Goal: Obtain resource: Download file/media

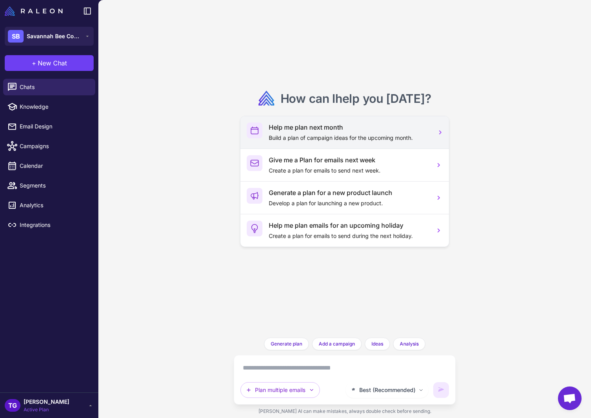
click at [325, 136] on p "Build a plan of campaign ideas for the upcoming month." at bounding box center [348, 137] width 159 height 9
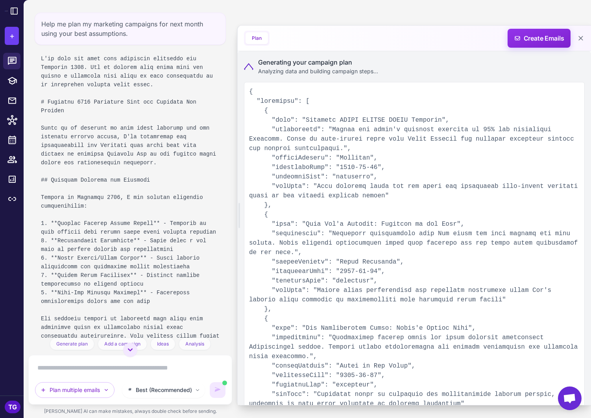
scroll to position [69, 0]
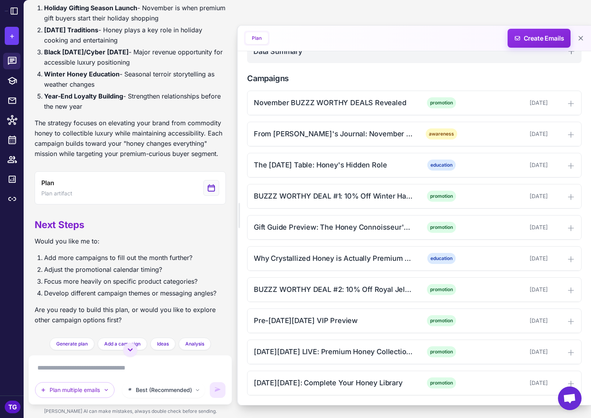
scroll to position [185, 0]
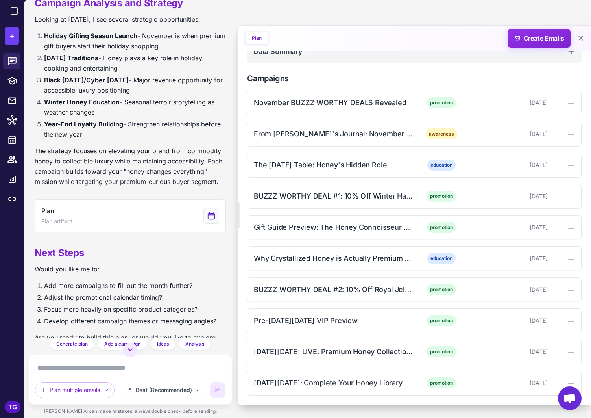
click at [74, 370] on textarea at bounding box center [130, 367] width 190 height 13
click at [82, 373] on textarea at bounding box center [130, 367] width 190 height 13
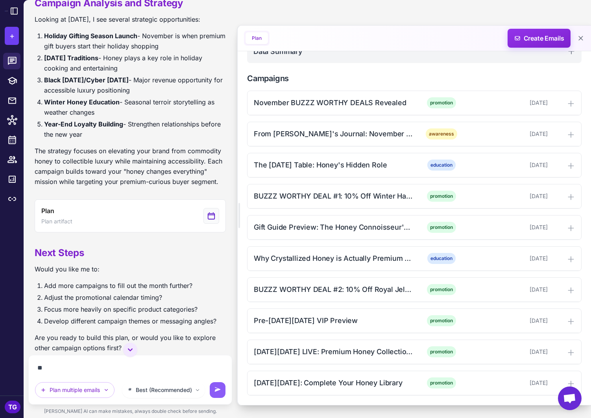
type textarea "*"
type textarea "**********"
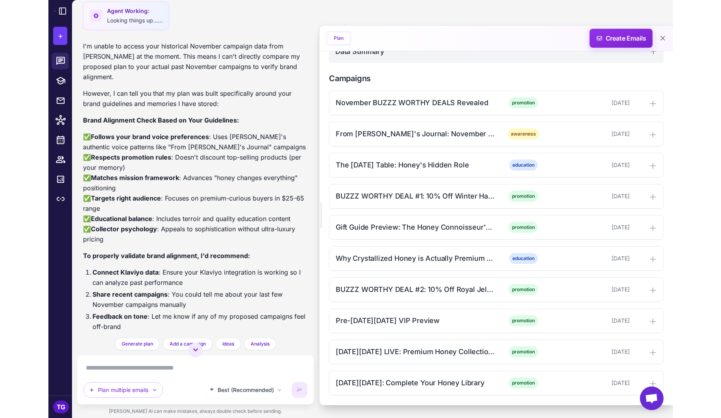
scroll to position [582, 0]
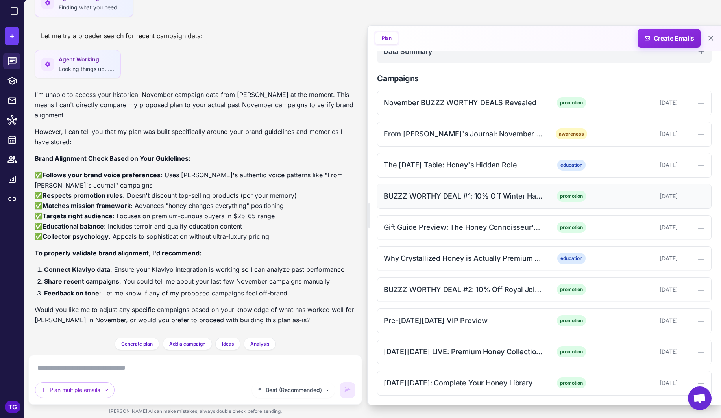
click at [495, 195] on div "BUZZZ WORTHY DEAL #1: 10% Off Winter Harvest Collection" at bounding box center [463, 195] width 159 height 11
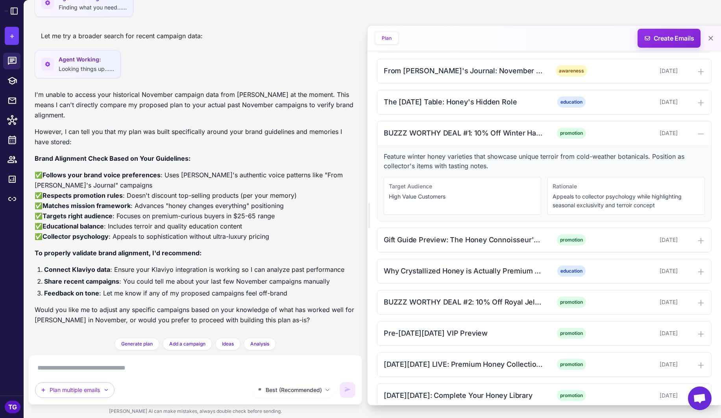
scroll to position [296, 0]
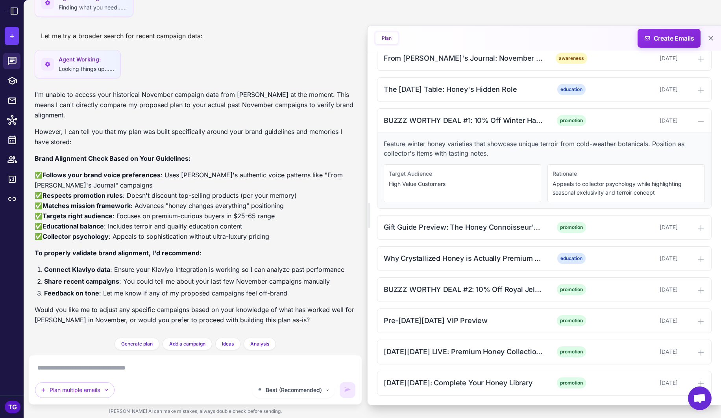
click at [147, 365] on textarea at bounding box center [195, 367] width 320 height 13
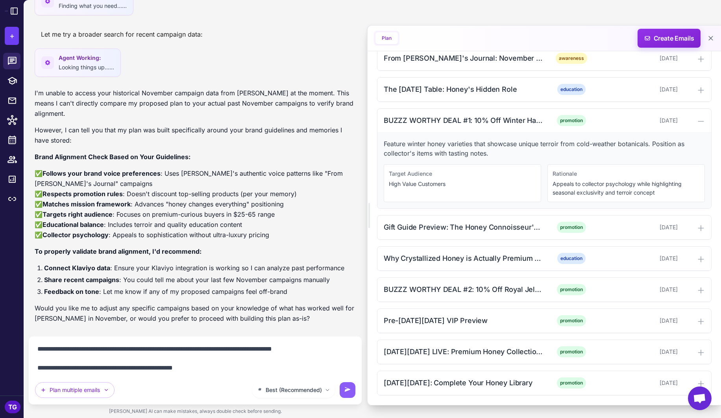
scroll to position [593, 0]
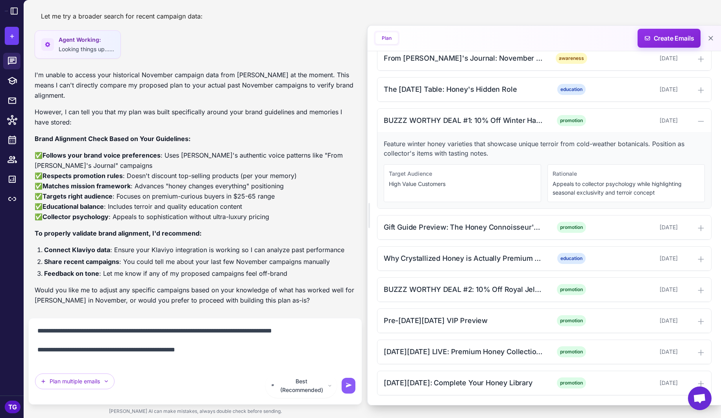
paste textarea "**********"
type textarea "**********"
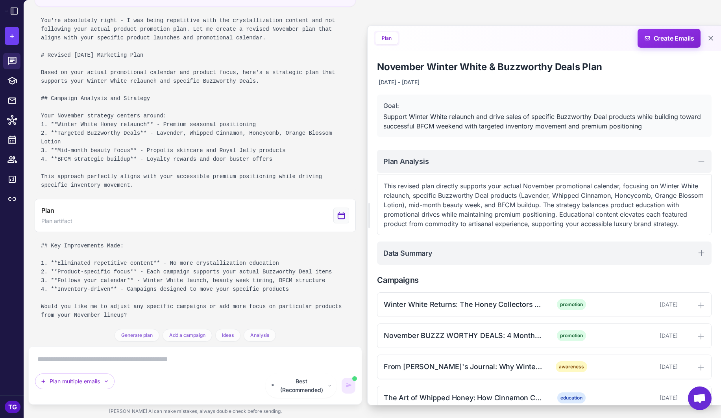
scroll to position [1086, 0]
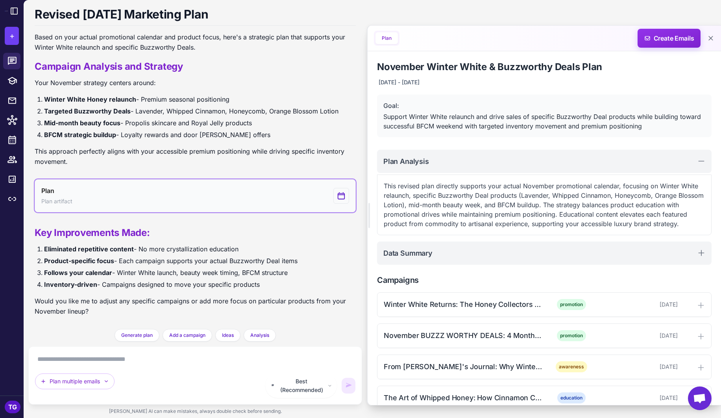
click at [229, 212] on button "Plan Plan artifact" at bounding box center [195, 195] width 321 height 33
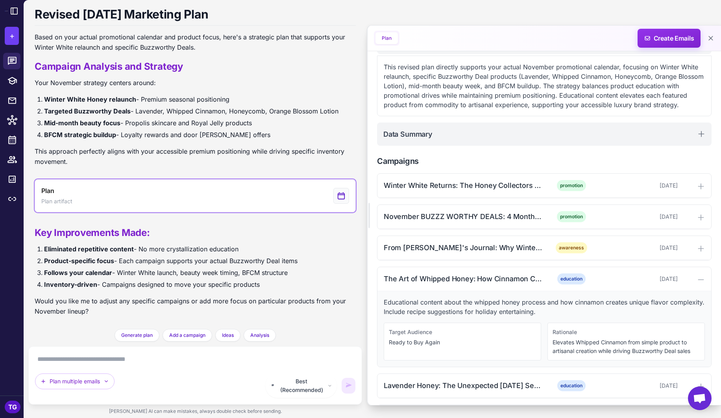
scroll to position [120, 0]
click at [462, 213] on div "November BUZZZ WORTHY DEALS: 4 Monthly Favorites" at bounding box center [463, 215] width 159 height 11
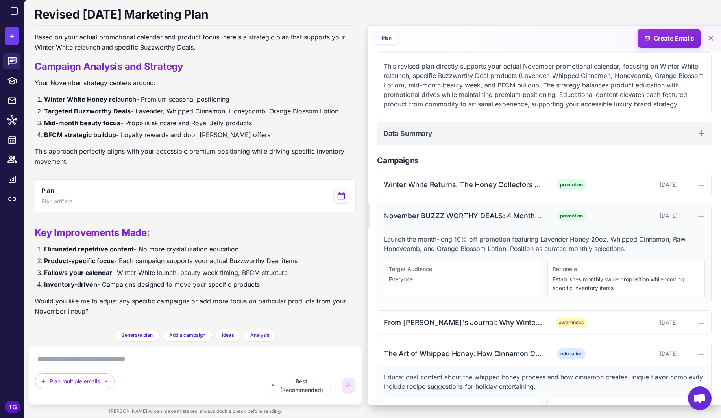
click at [462, 213] on div "November BUZZZ WORTHY DEALS: 4 Monthly Favorites" at bounding box center [463, 215] width 159 height 11
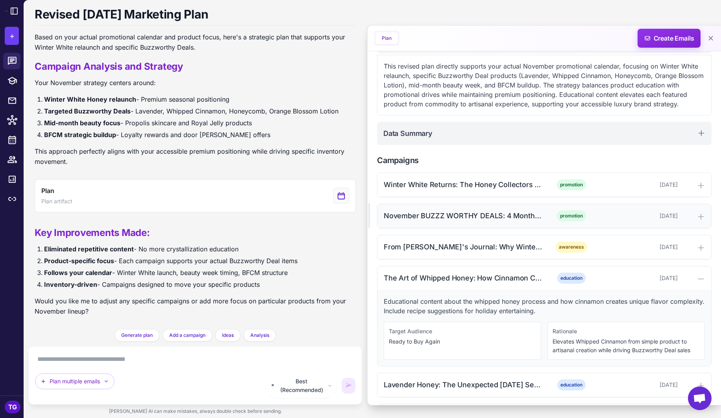
scroll to position [166, 0]
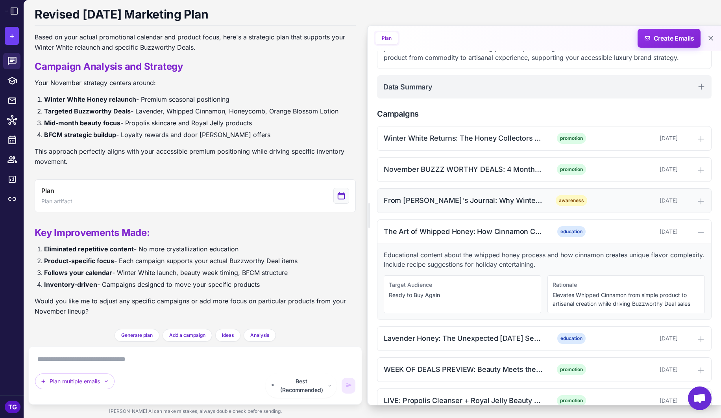
click at [461, 203] on div "From [PERSON_NAME]'s Journal: Why Winter White Only Happens Once a Year" at bounding box center [463, 200] width 159 height 11
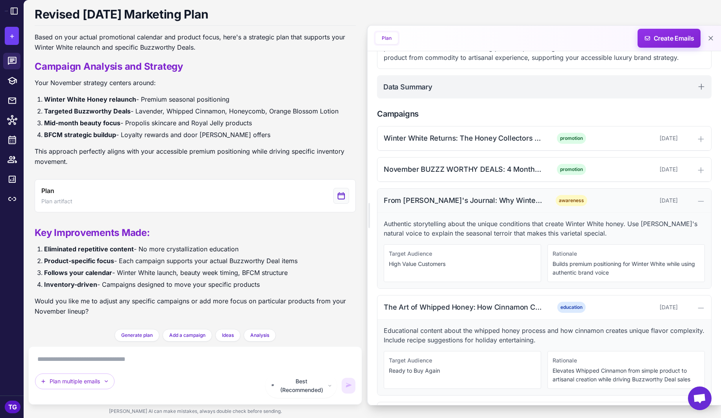
click at [461, 203] on div "From [PERSON_NAME]'s Journal: Why Winter White Only Happens Once a Year" at bounding box center [463, 200] width 159 height 11
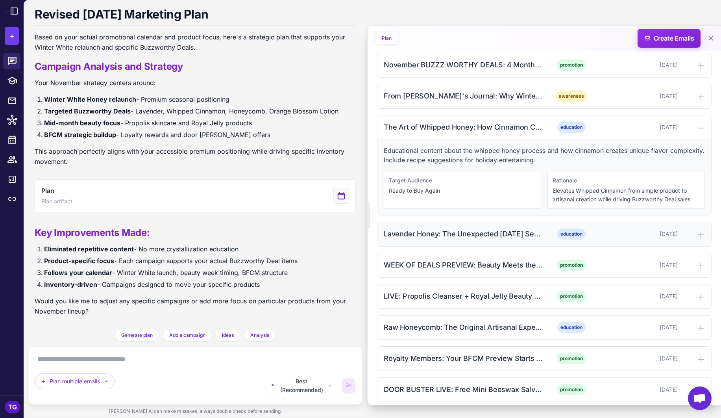
scroll to position [277, 0]
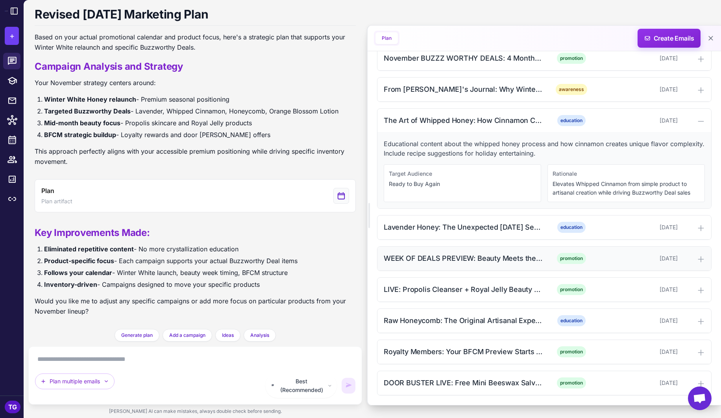
click at [434, 255] on div "WEEK OF DEALS PREVIEW: Beauty Meets the Hive" at bounding box center [463, 258] width 159 height 11
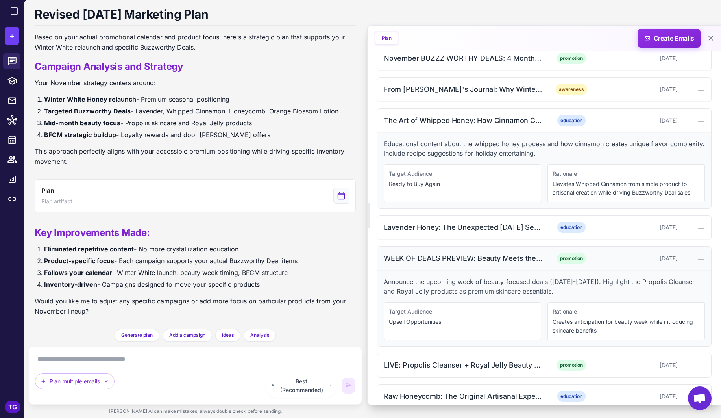
click at [434, 255] on div "WEEK OF DEALS PREVIEW: Beauty Meets the Hive" at bounding box center [463, 258] width 159 height 11
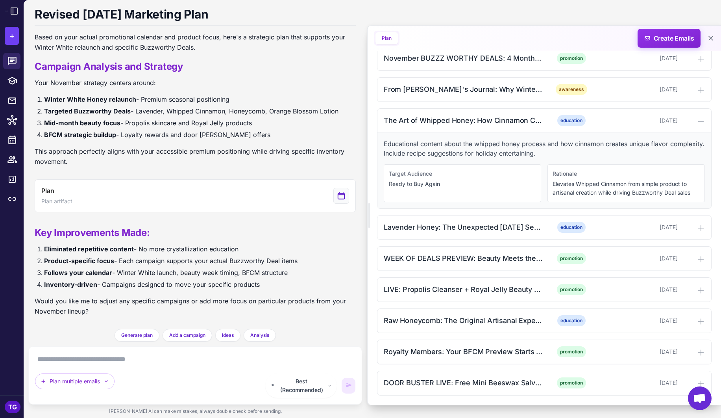
click at [102, 363] on textarea at bounding box center [195, 359] width 320 height 13
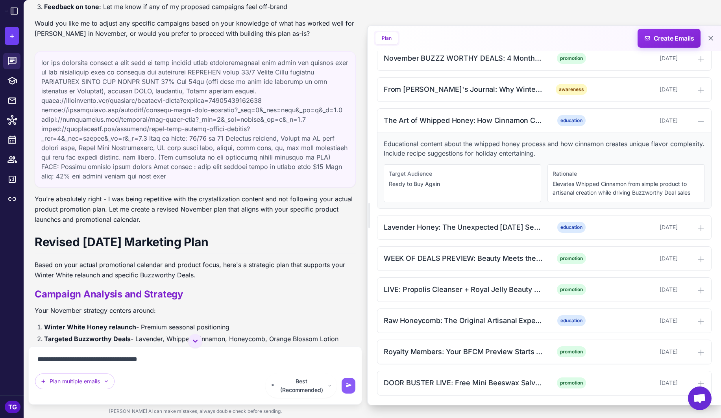
scroll to position [1069, 0]
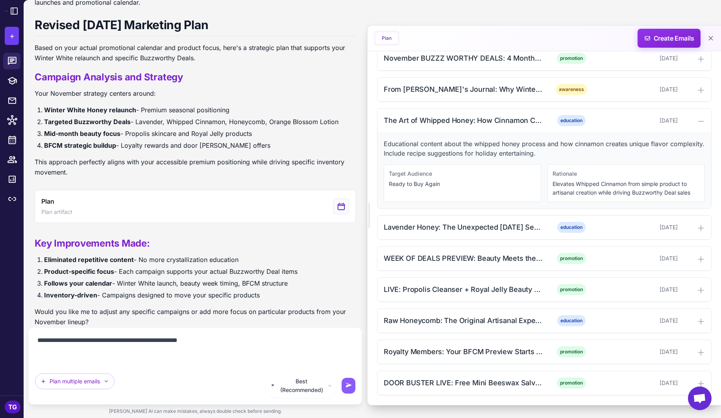
click at [179, 365] on textarea "**********" at bounding box center [195, 349] width 320 height 31
type textarea "**********"
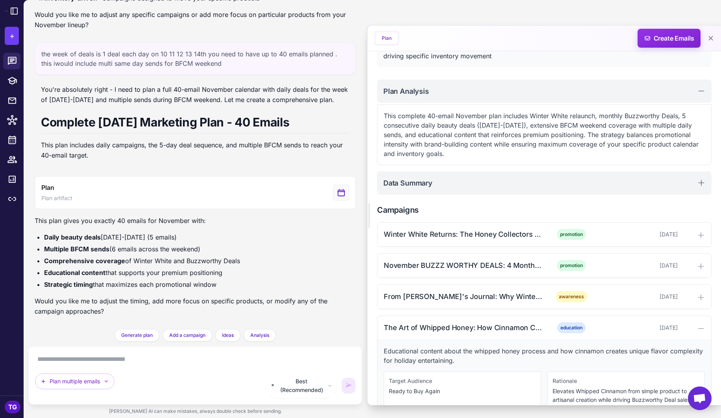
scroll to position [77, 0]
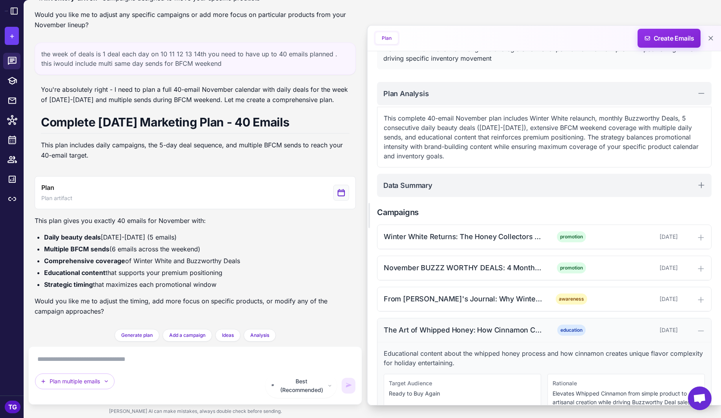
click at [456, 323] on div "The Art of Whipped Honey: How Cinnamon Changes Everything education [DATE]" at bounding box center [544, 330] width 334 height 24
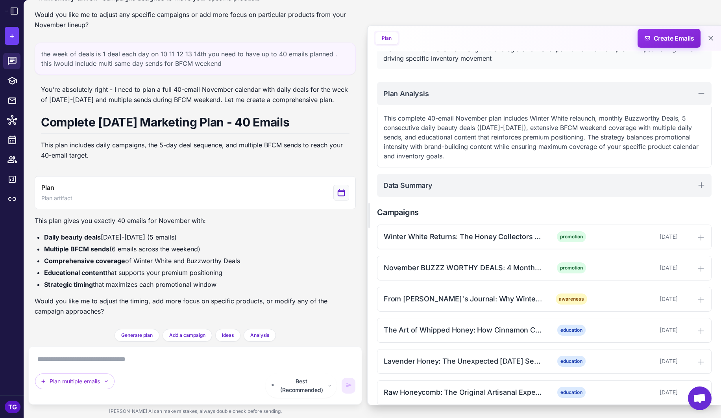
click at [64, 365] on textarea at bounding box center [195, 359] width 320 height 13
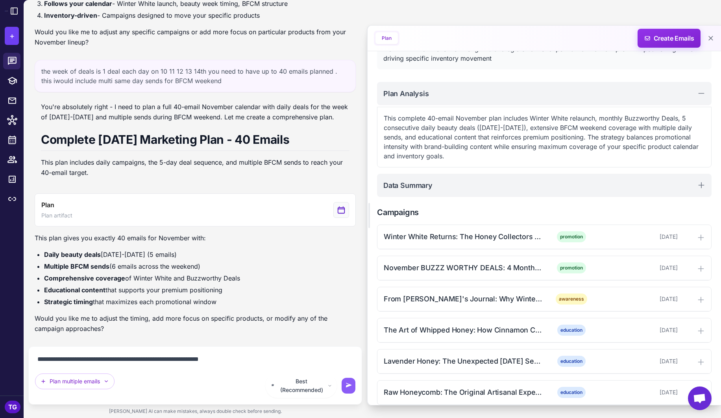
type textarea "**********"
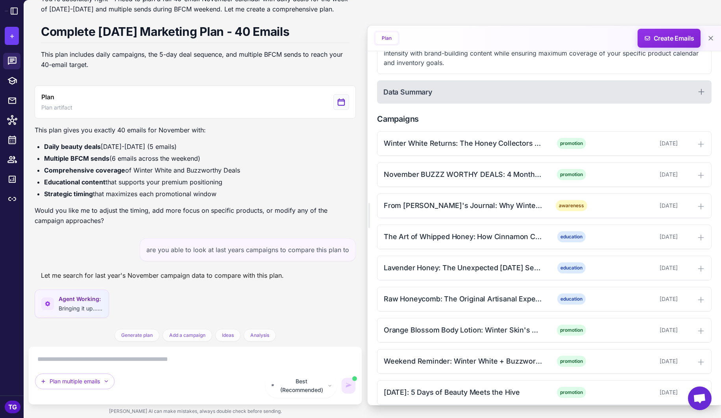
scroll to position [170, 0]
click at [516, 88] on div "Data Summary" at bounding box center [544, 92] width 334 height 23
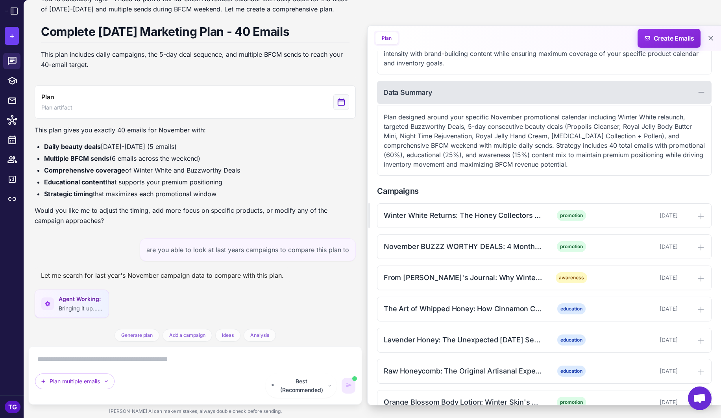
click at [516, 88] on div "Data Summary" at bounding box center [544, 92] width 334 height 23
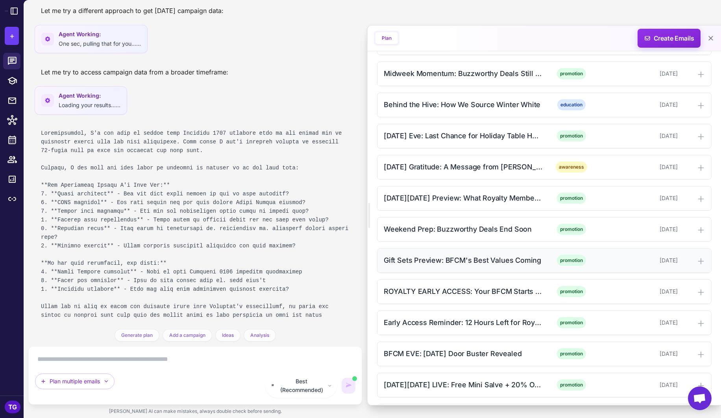
scroll to position [1797, 0]
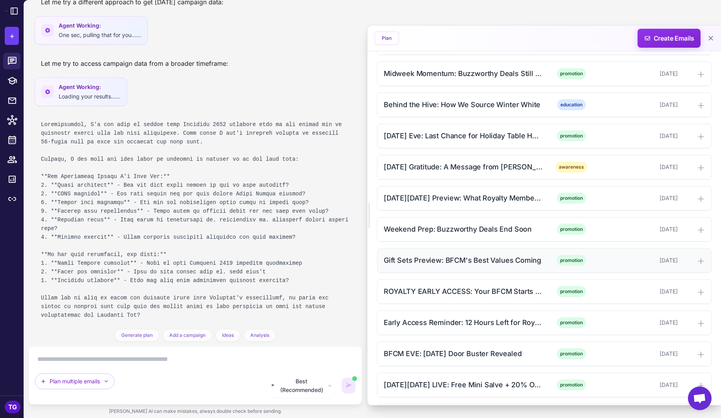
click at [432, 261] on div "Gift Sets Preview: BFCM's Best Values Coming" at bounding box center [463, 260] width 159 height 11
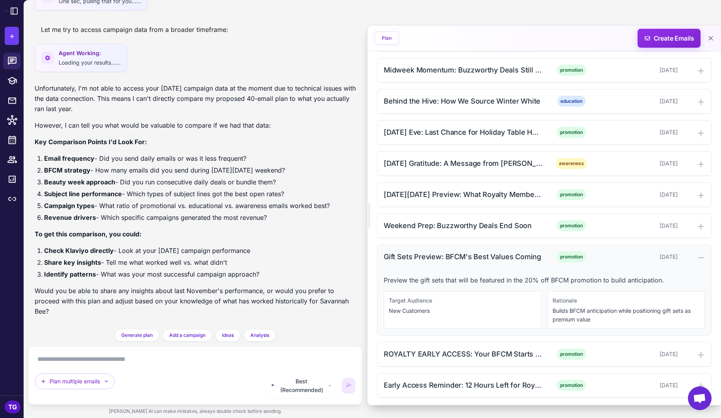
scroll to position [771, 0]
click at [432, 255] on div "Gift Sets Preview: BFCM's Best Values Coming" at bounding box center [463, 257] width 159 height 11
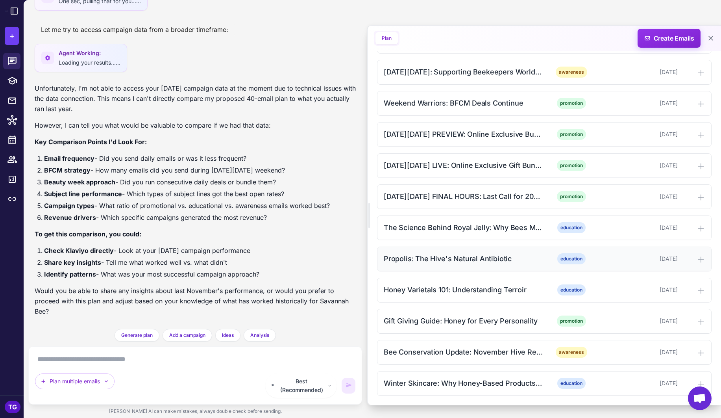
scroll to position [1144, 0]
click at [591, 45] on span "Create Emails" at bounding box center [669, 38] width 69 height 19
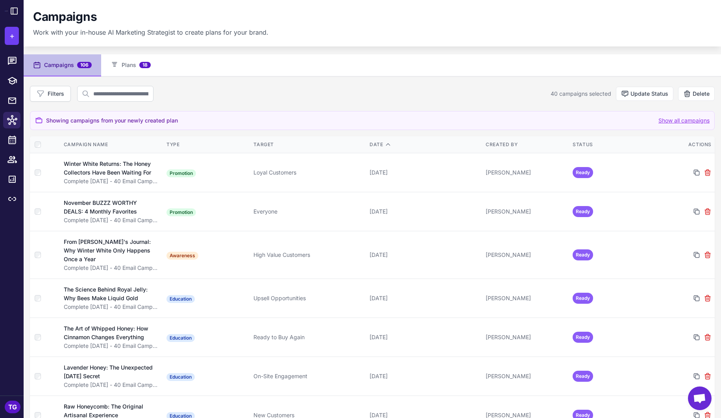
click at [444, 72] on nav "Campaigns 106 Plans 18" at bounding box center [372, 65] width 697 height 22
click at [142, 67] on span "18" at bounding box center [144, 65] width 11 height 6
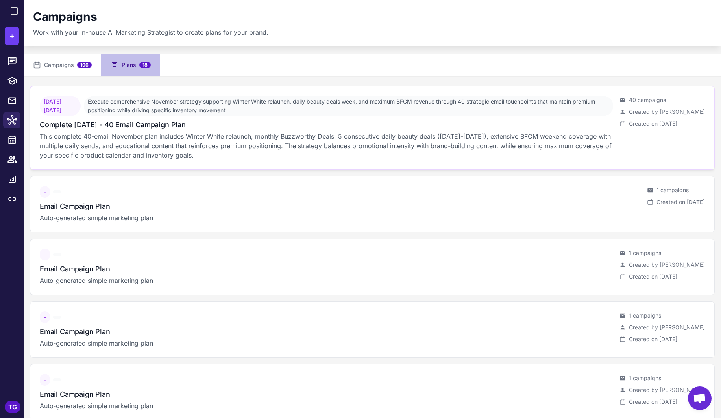
click at [216, 134] on p "This complete 40-email November plan includes Winter White relaunch, monthly Bu…" at bounding box center [326, 145] width 573 height 28
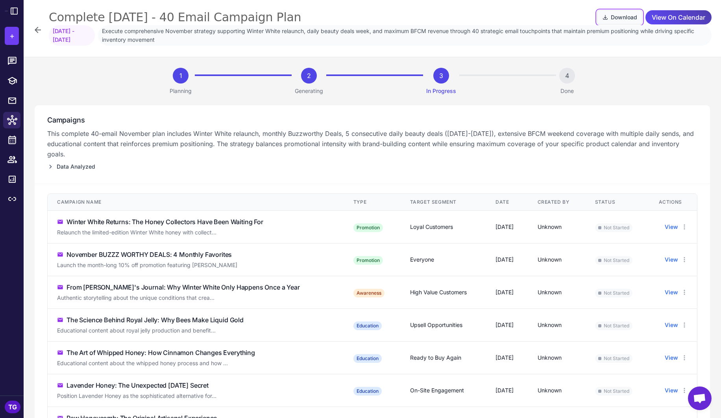
click at [591, 15] on button "Download" at bounding box center [619, 17] width 45 height 14
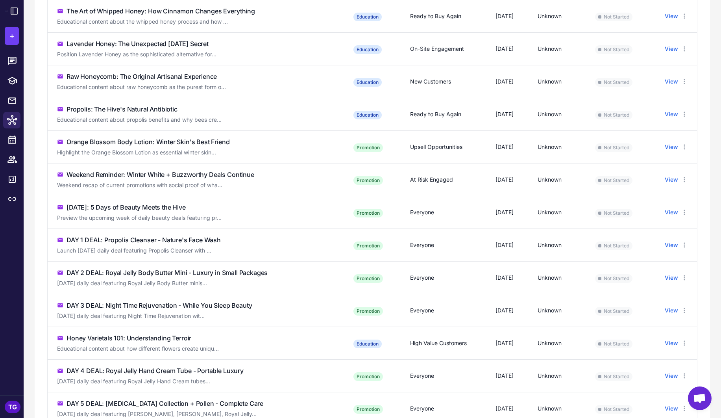
scroll to position [345, 0]
